Goal: Browse casually

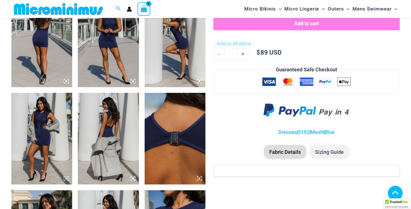
scroll to position [349, 0]
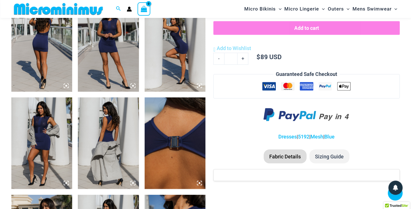
click at [50, 69] on img at bounding box center [41, 45] width 61 height 91
click at [46, 66] on img at bounding box center [41, 45] width 61 height 91
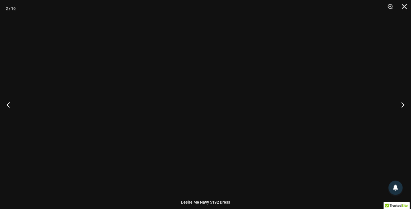
click at [46, 66] on div at bounding box center [205, 104] width 411 height 209
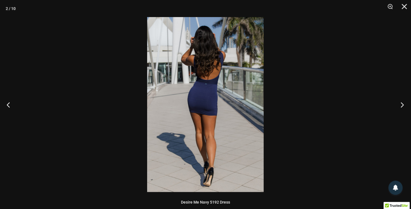
click at [403, 104] on button "Next" at bounding box center [400, 104] width 21 height 28
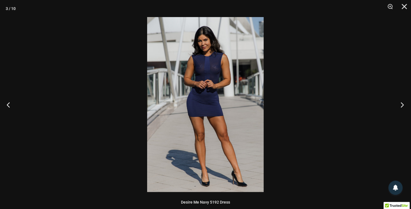
click at [403, 104] on button "Next" at bounding box center [400, 104] width 21 height 28
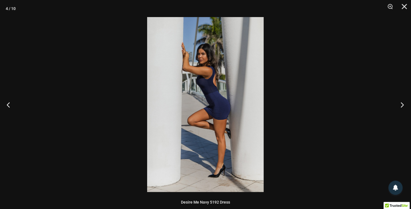
click at [403, 104] on button "Next" at bounding box center [400, 104] width 21 height 28
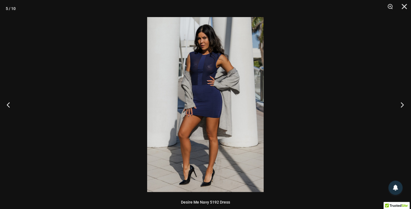
click at [403, 104] on button "Next" at bounding box center [400, 104] width 21 height 28
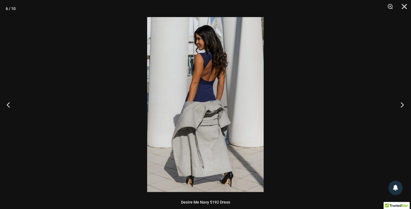
click at [403, 104] on button "Next" at bounding box center [400, 104] width 21 height 28
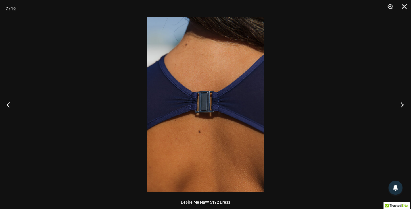
click at [403, 104] on button "Next" at bounding box center [400, 104] width 21 height 28
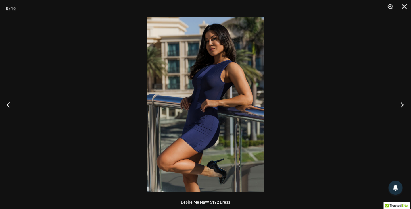
click at [403, 104] on button "Next" at bounding box center [400, 104] width 21 height 28
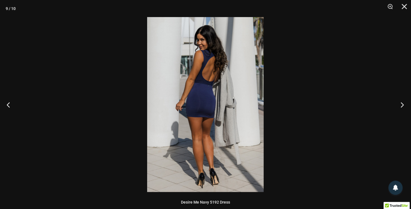
click at [403, 104] on button "Next" at bounding box center [400, 104] width 21 height 28
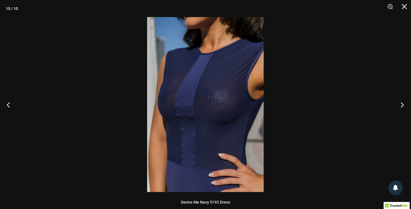
click at [403, 104] on button "Next" at bounding box center [400, 104] width 21 height 28
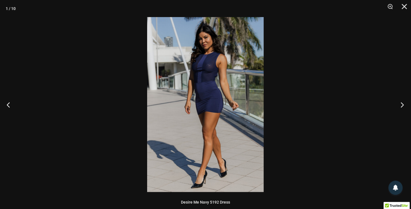
click at [403, 104] on button "Next" at bounding box center [400, 104] width 21 height 28
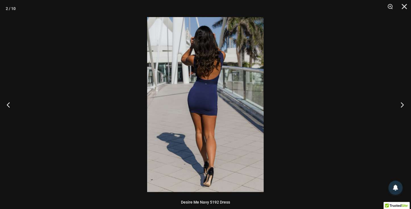
click at [403, 104] on button "Next" at bounding box center [400, 104] width 21 height 28
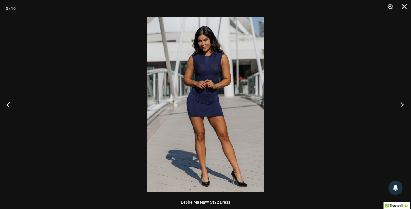
click at [403, 104] on button "Next" at bounding box center [400, 104] width 21 height 28
